Goal: Find specific page/section: Find specific page/section

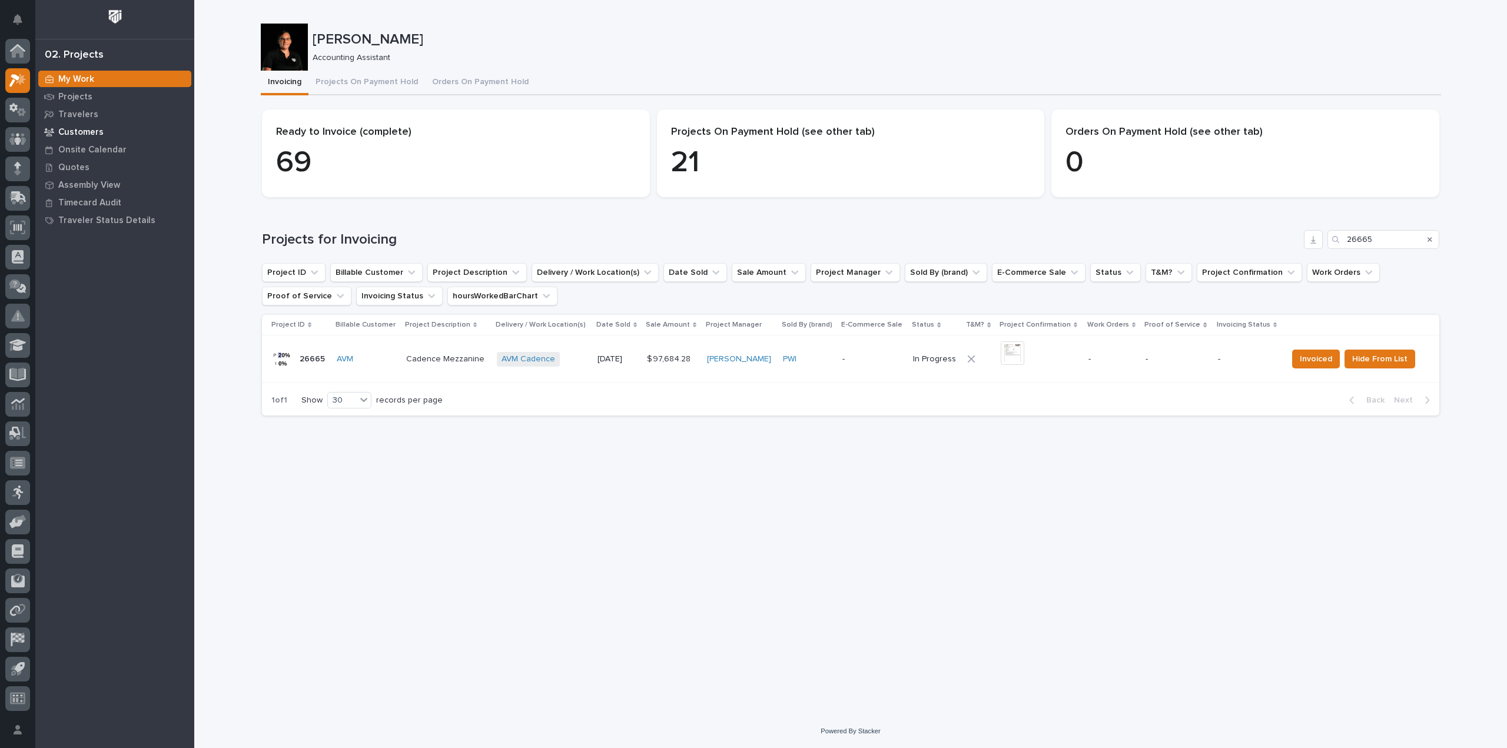
click at [88, 135] on p "Customers" at bounding box center [80, 132] width 45 height 11
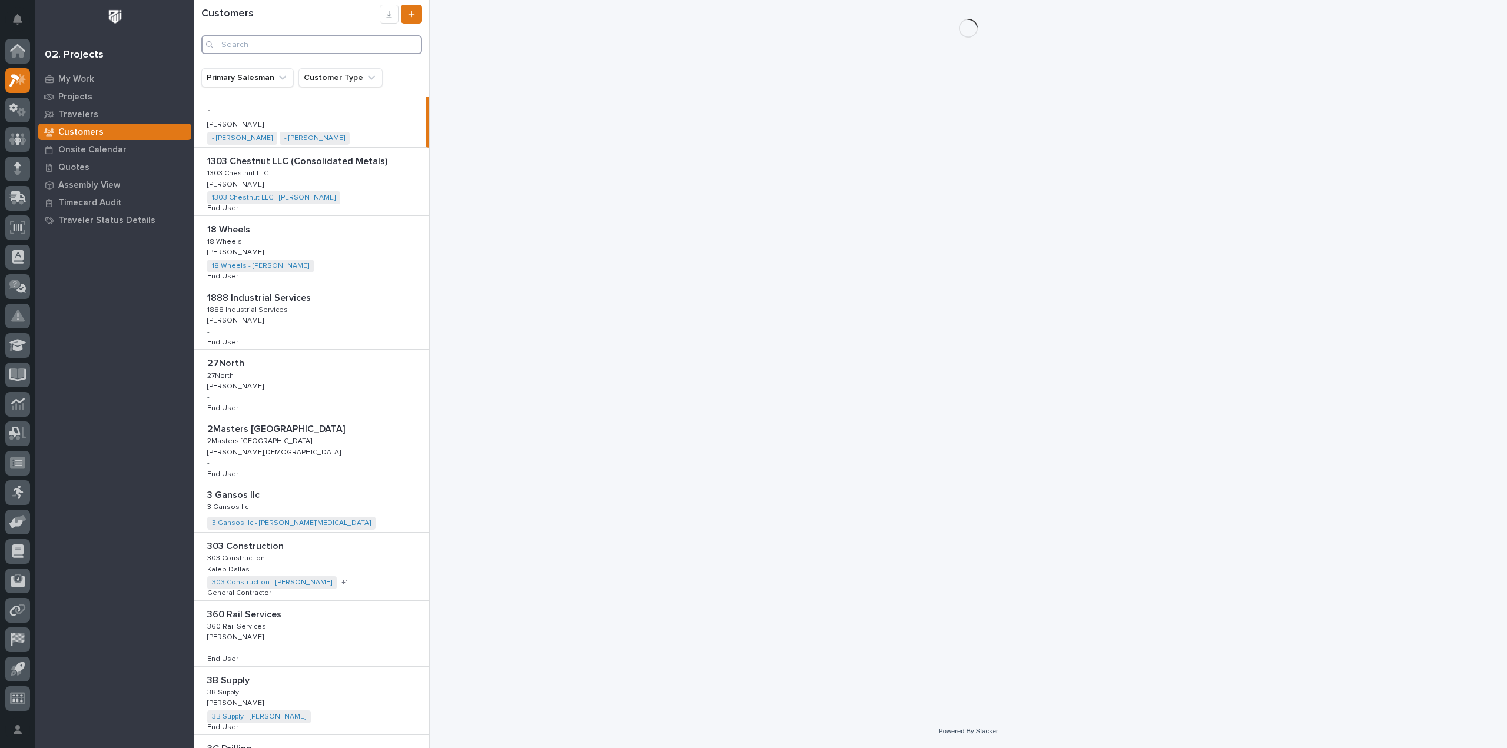
click at [264, 49] on input "Search" at bounding box center [311, 44] width 221 height 19
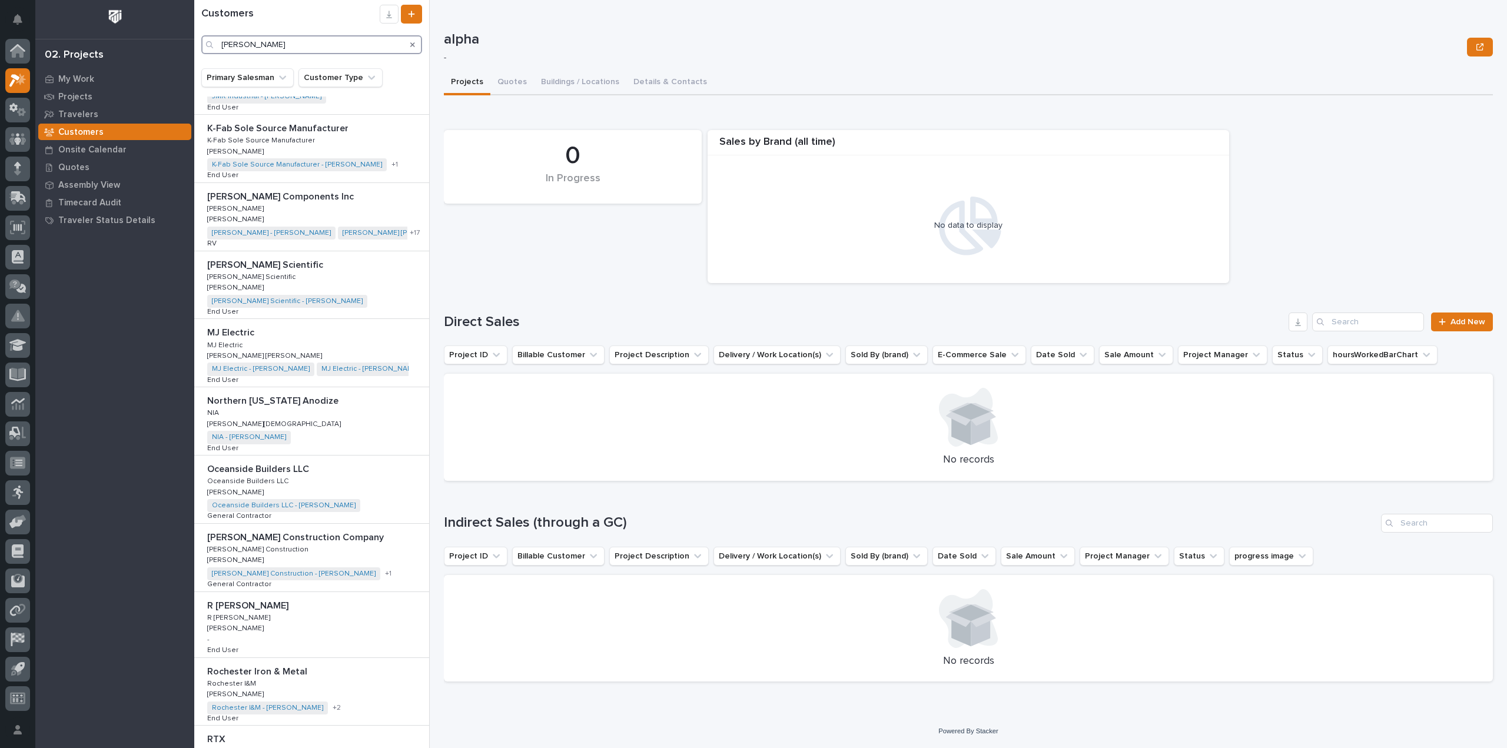
scroll to position [1122, 0]
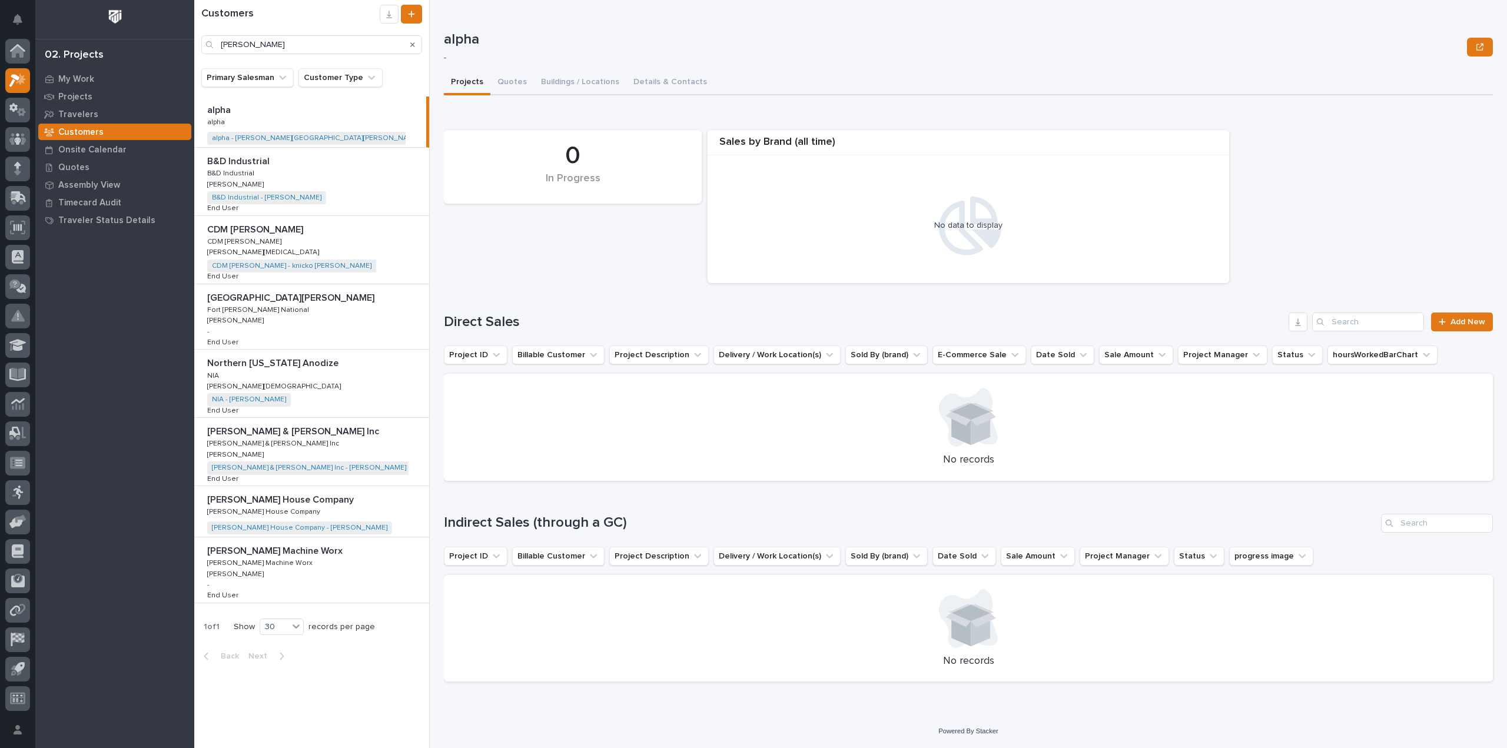
click at [279, 432] on p "[PERSON_NAME] & [PERSON_NAME] Inc" at bounding box center [294, 431] width 174 height 14
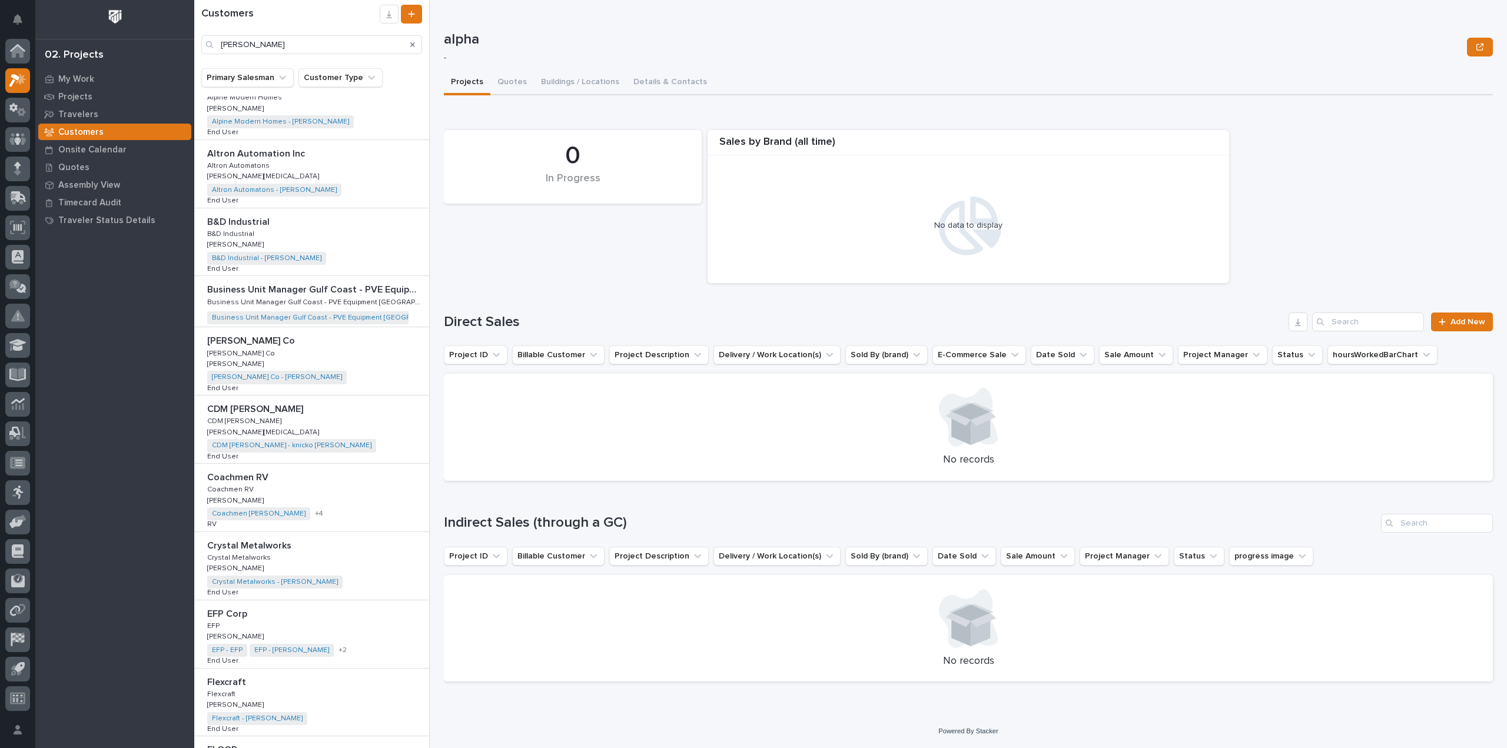
scroll to position [235, 0]
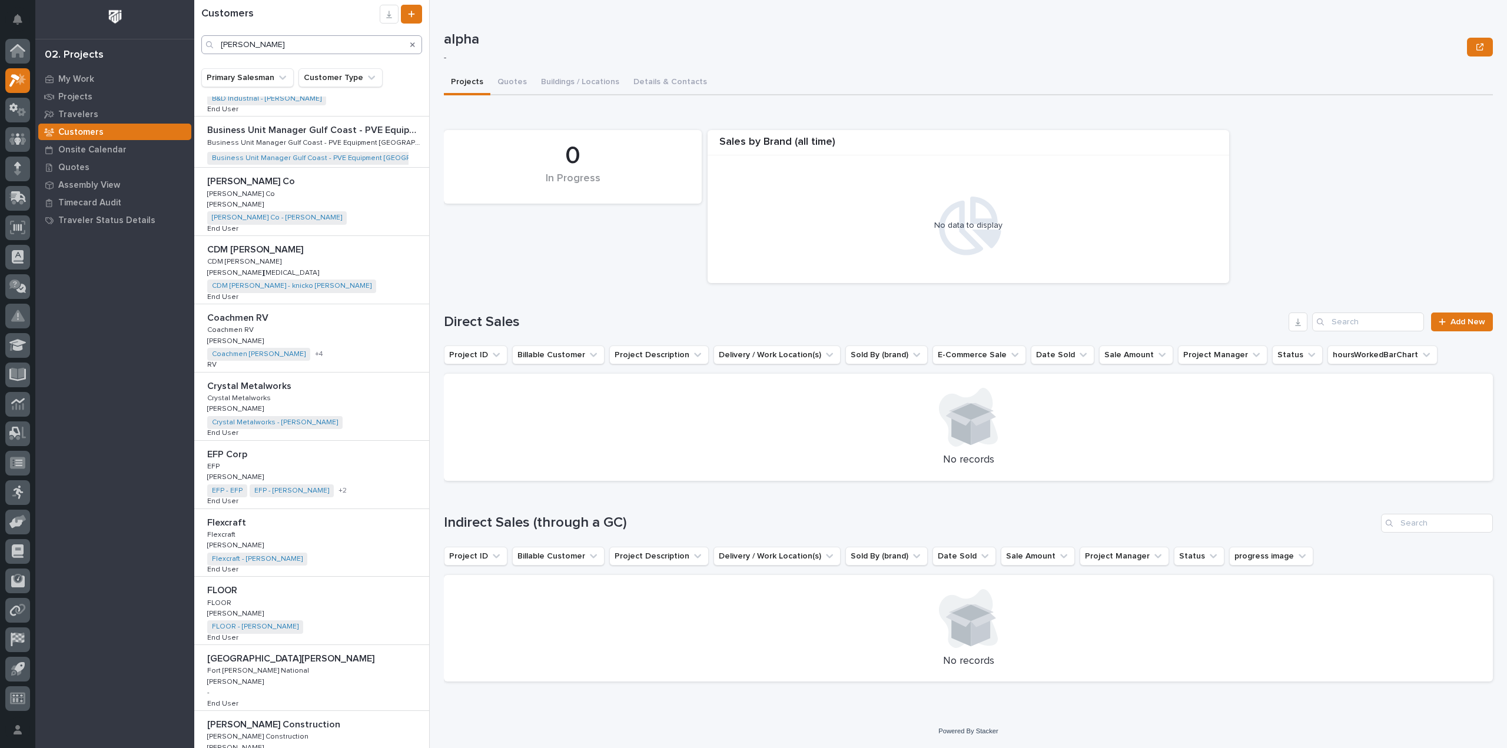
drag, startPoint x: 270, startPoint y: 55, endPoint x: 273, endPoint y: 43, distance: 12.0
click at [271, 52] on div "Customers [PERSON_NAME]" at bounding box center [311, 34] width 235 height 68
click at [273, 42] on input "[PERSON_NAME]" at bounding box center [311, 44] width 221 height 19
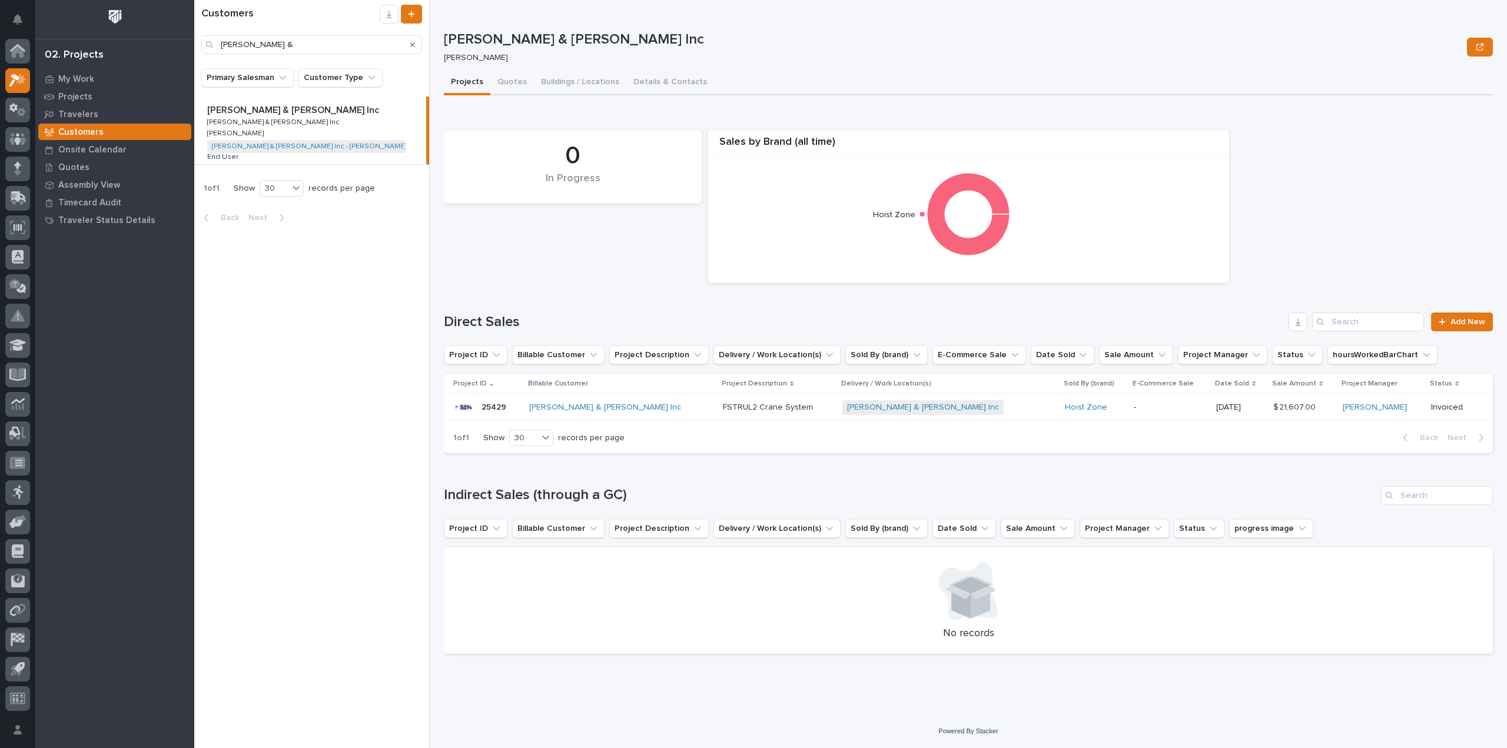
click at [260, 119] on p "[PERSON_NAME] & [PERSON_NAME] Inc" at bounding box center [274, 121] width 134 height 11
type input "[PERSON_NAME]"
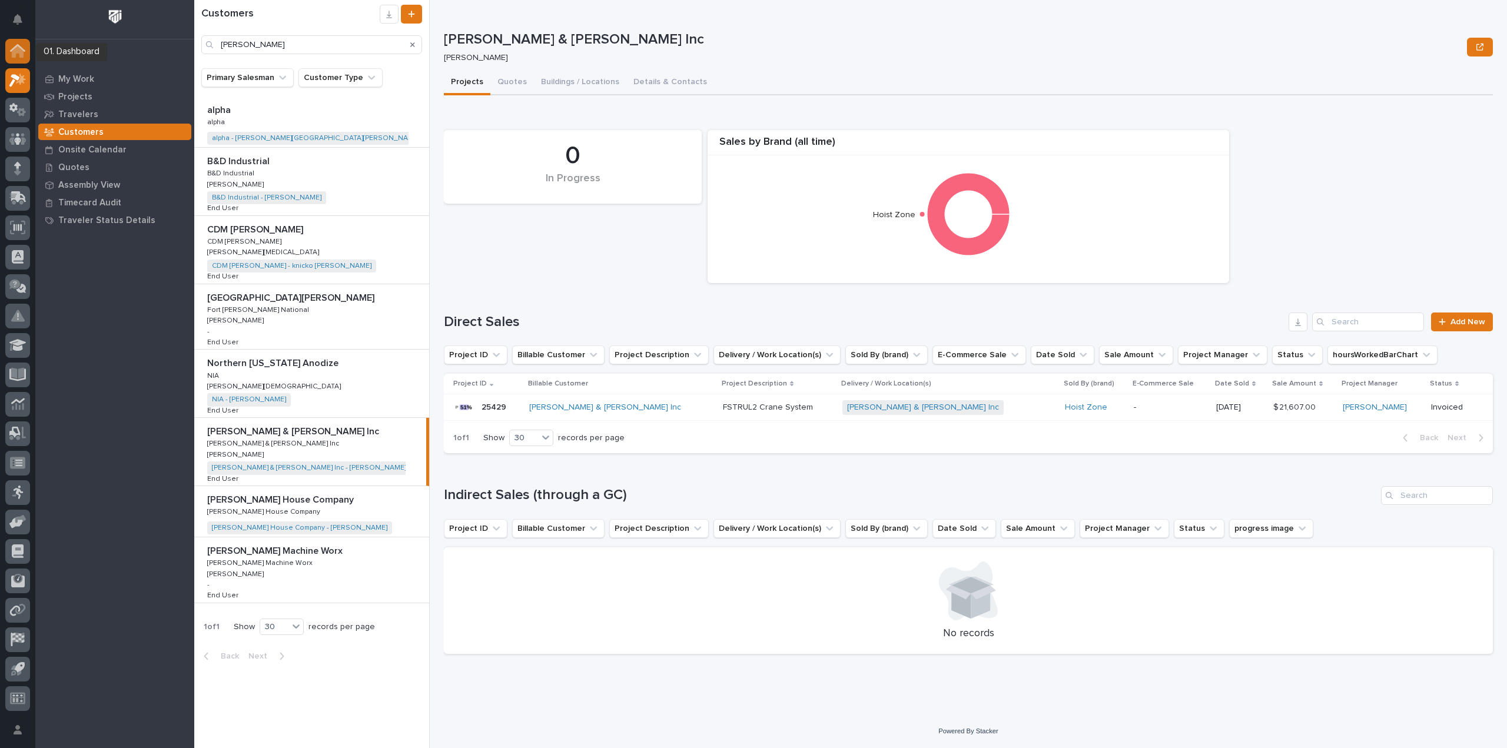
click at [21, 52] on icon at bounding box center [18, 52] width 12 height 12
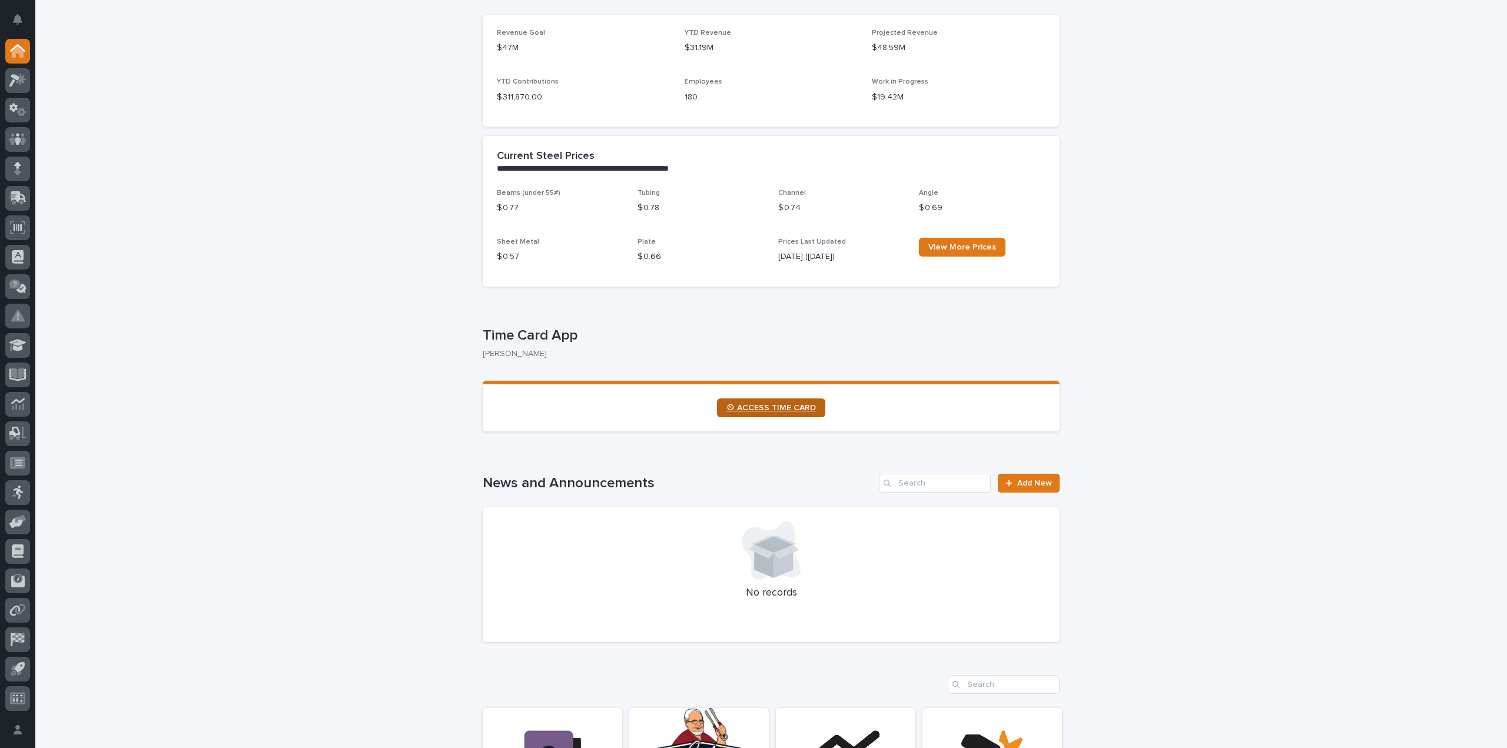
scroll to position [353, 0]
click at [779, 409] on span "⏲ ACCESS TIME CARD" at bounding box center [770, 407] width 89 height 8
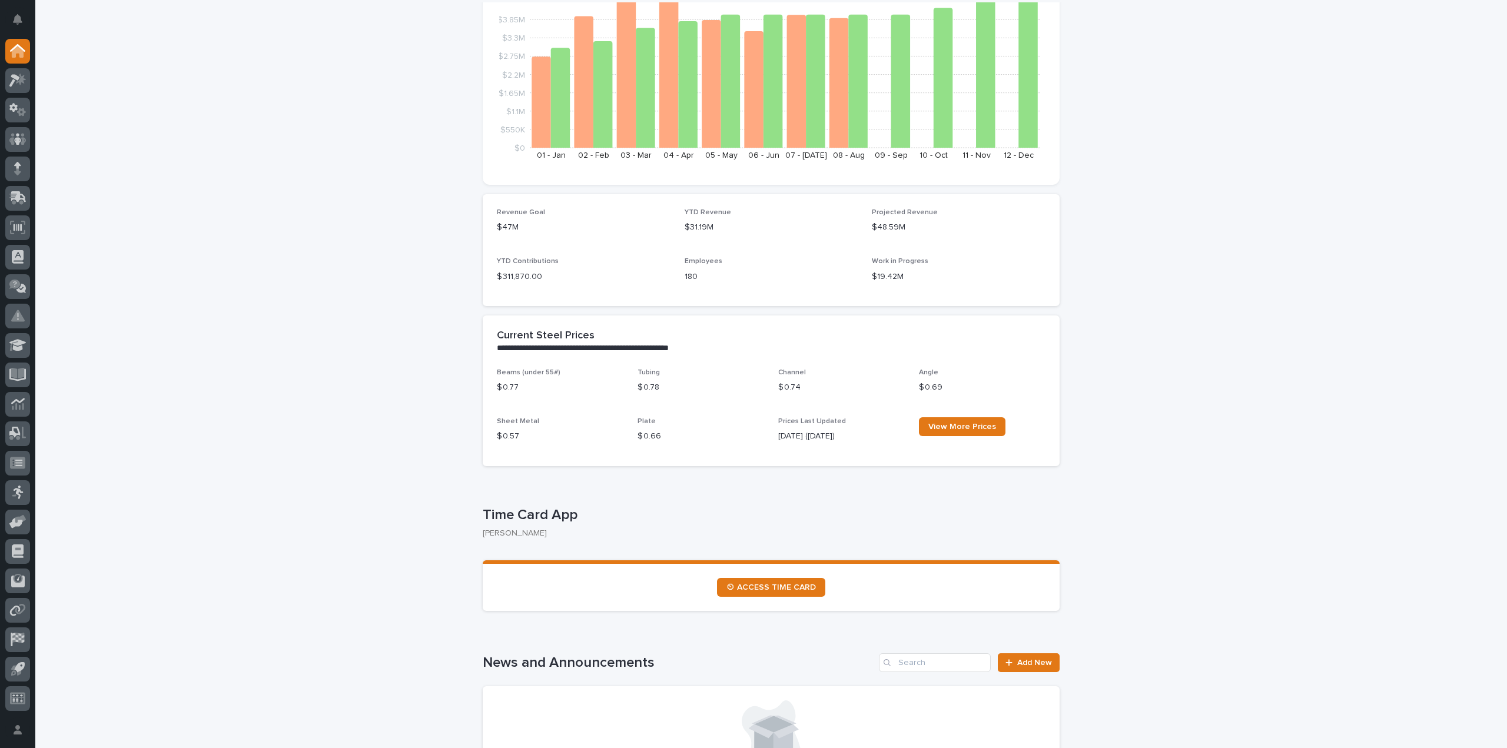
scroll to position [177, 0]
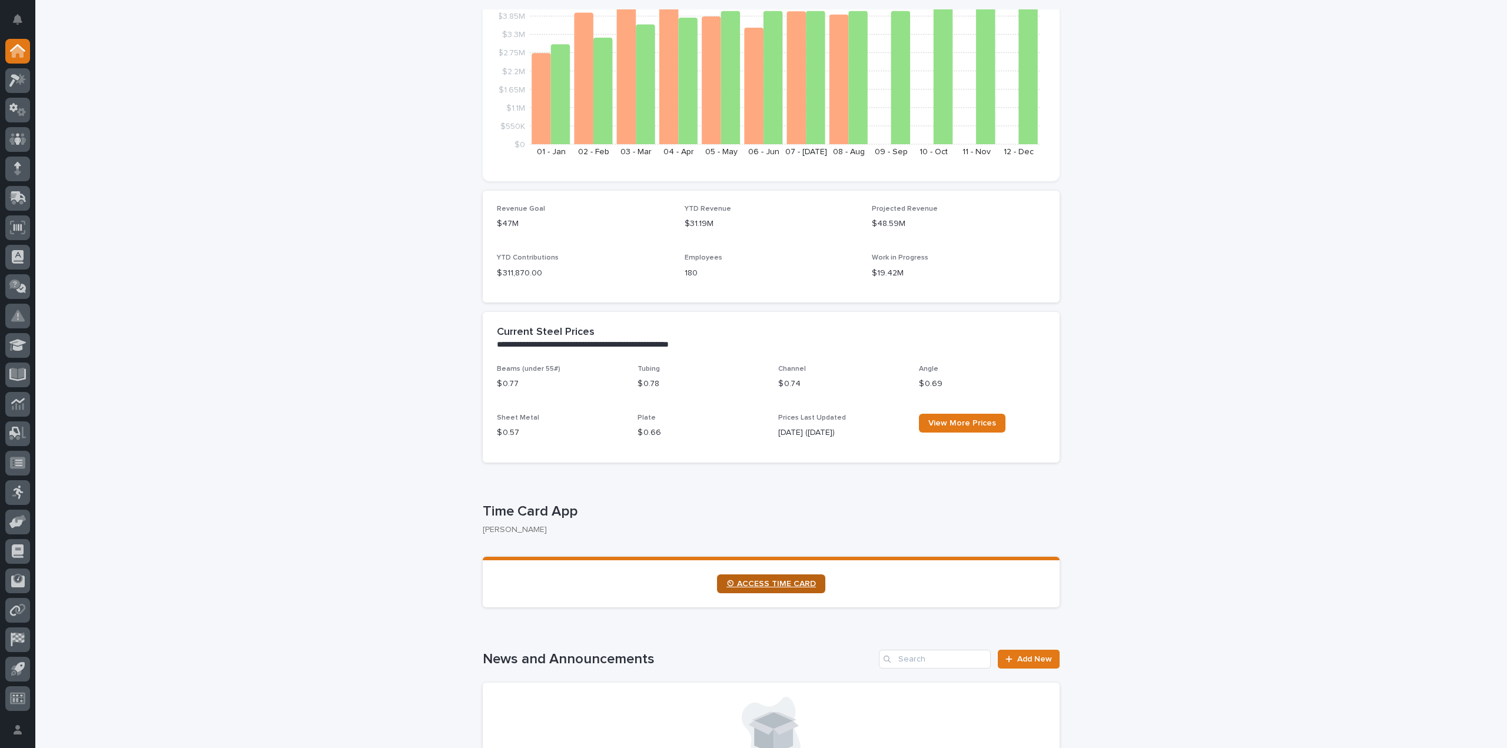
click at [780, 588] on link "⏲ ACCESS TIME CARD" at bounding box center [771, 584] width 108 height 19
click at [774, 589] on link "⏲ ACCESS TIME CARD" at bounding box center [771, 584] width 108 height 19
